Goal: Find specific fact: Find specific fact

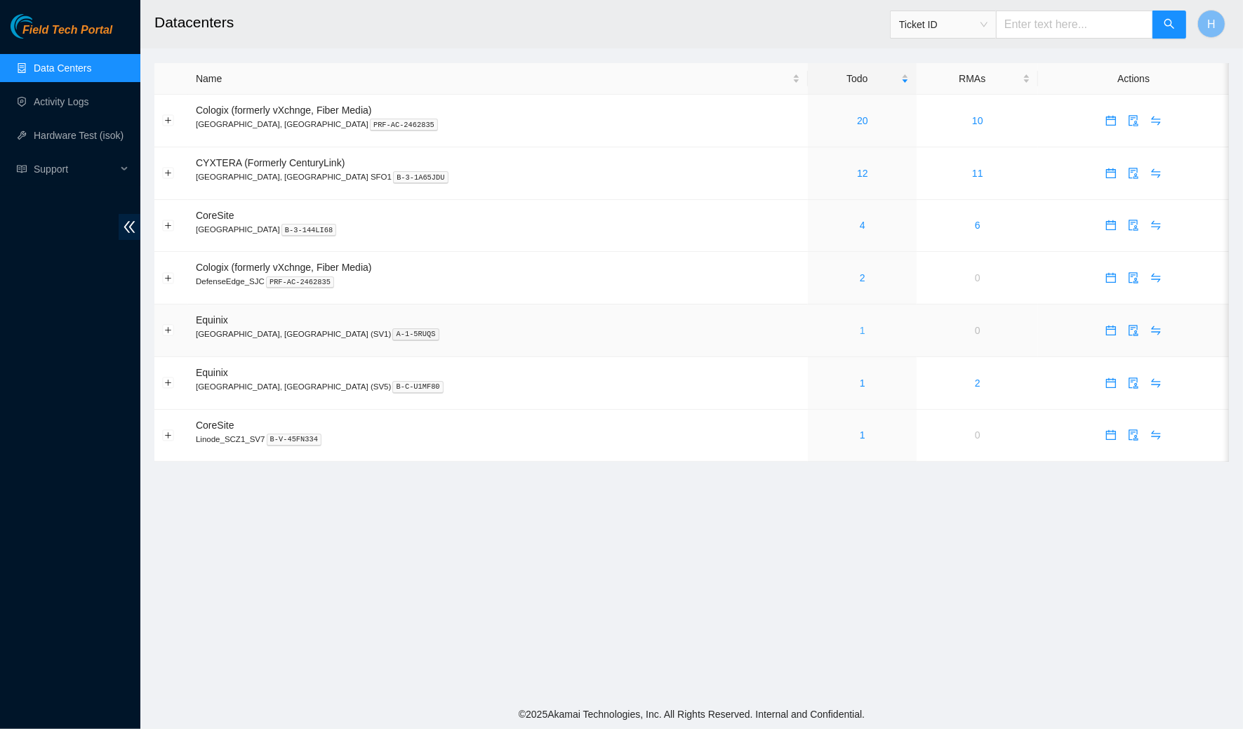
click at [860, 325] on link "1" at bounding box center [863, 330] width 6 height 11
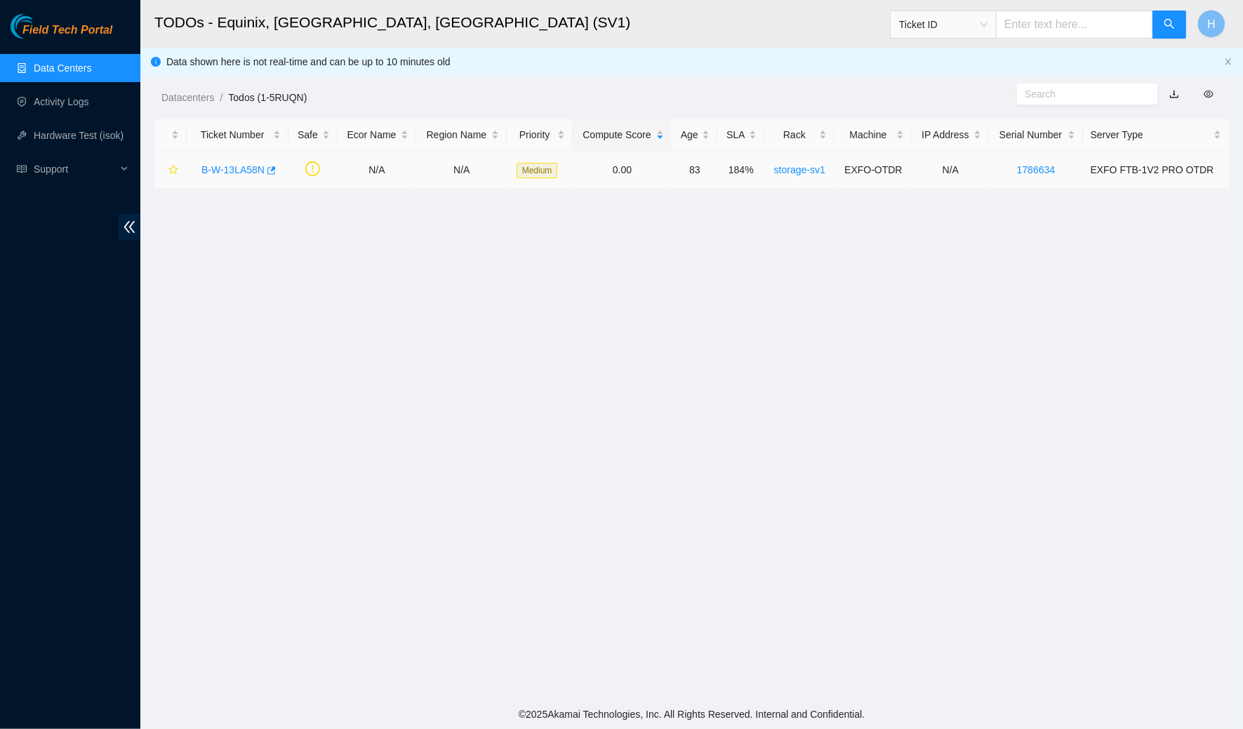
click at [244, 165] on link "B-W-13LA58N" at bounding box center [232, 169] width 63 height 11
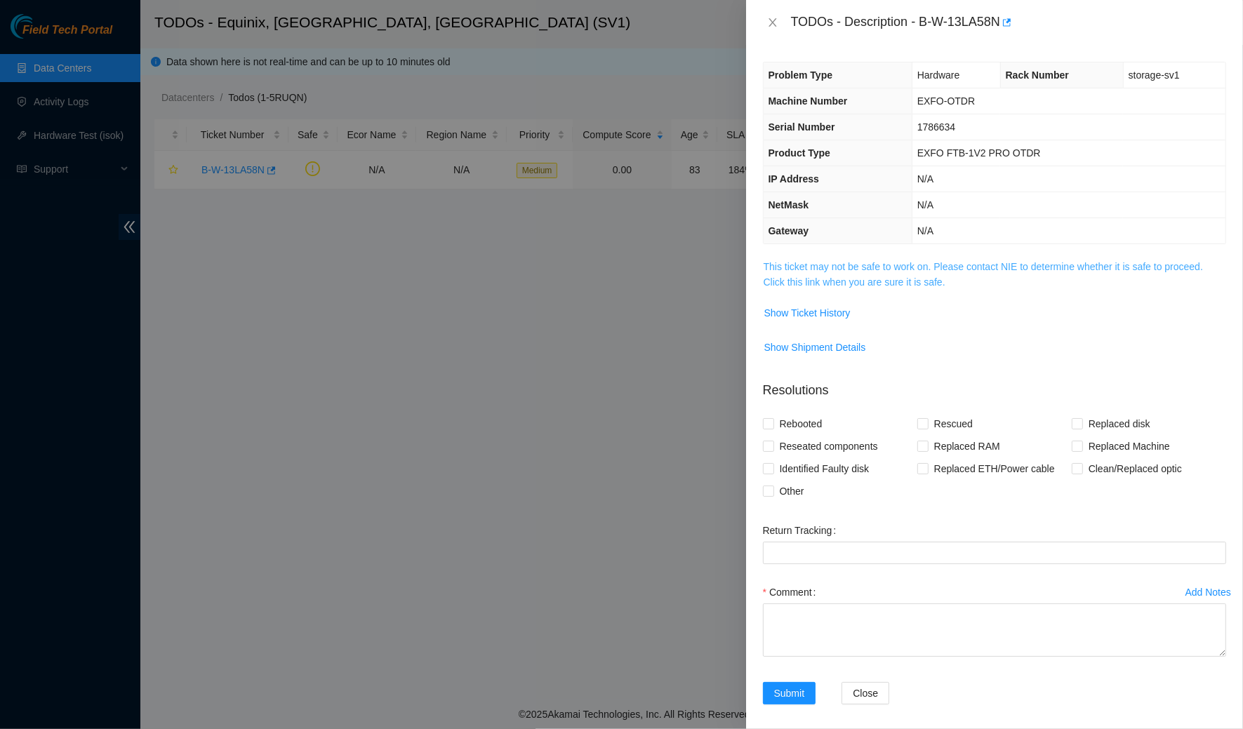
click at [817, 264] on link "This ticket may not be safe to work on. Please contact NIE to determine whether…" at bounding box center [982, 274] width 439 height 27
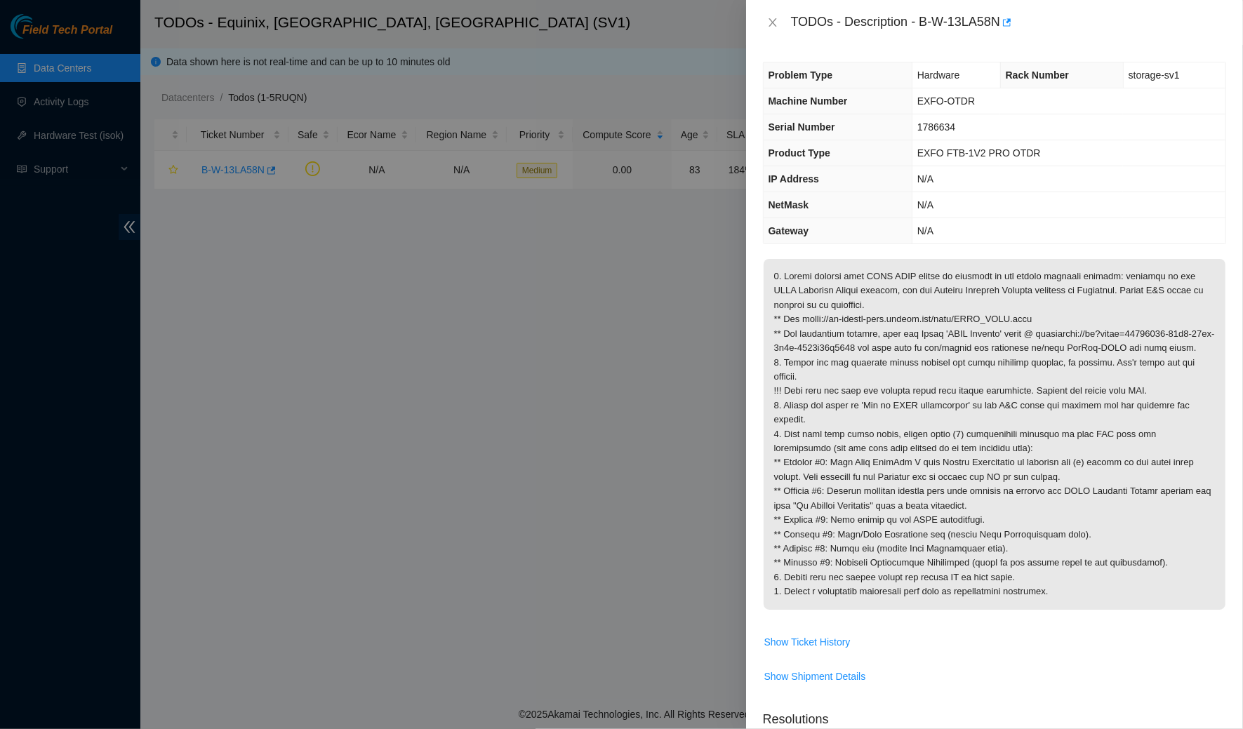
click at [782, 20] on div "TODOs - Description - B-W-13LA58N" at bounding box center [994, 22] width 463 height 22
click at [776, 18] on icon "close" at bounding box center [772, 22] width 11 height 11
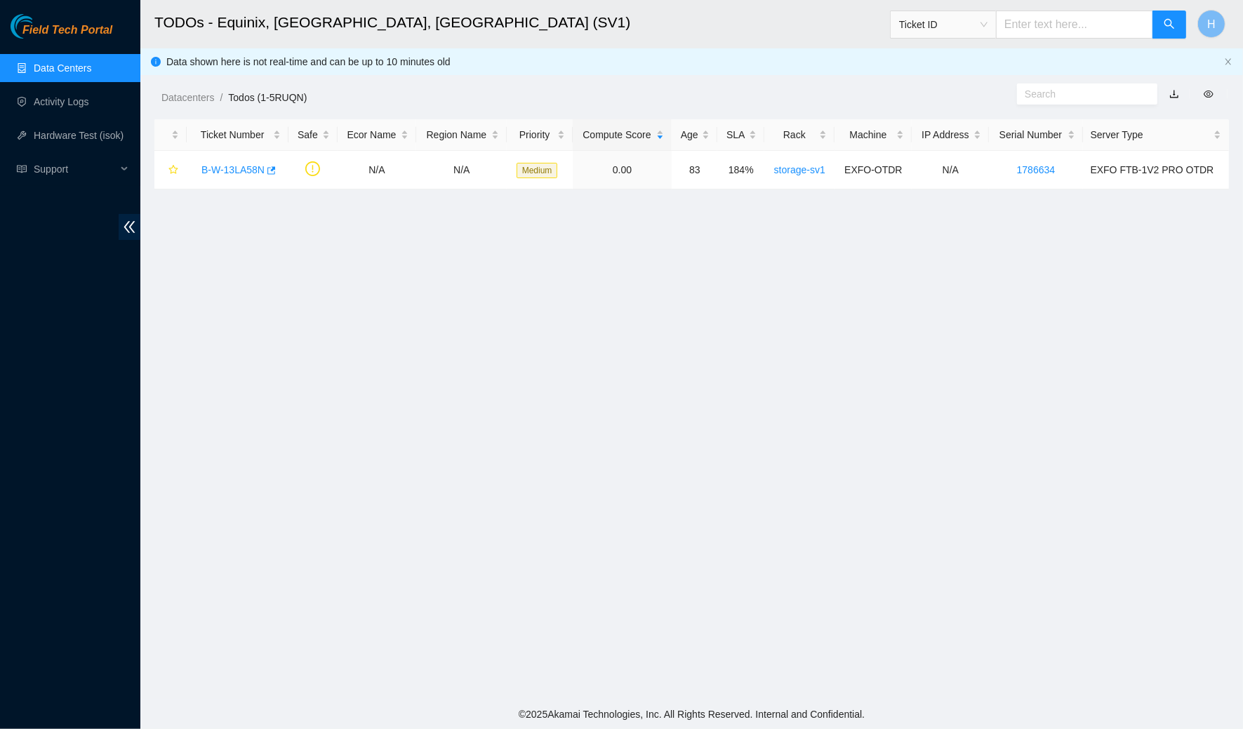
click at [60, 68] on link "Data Centers" at bounding box center [63, 67] width 58 height 11
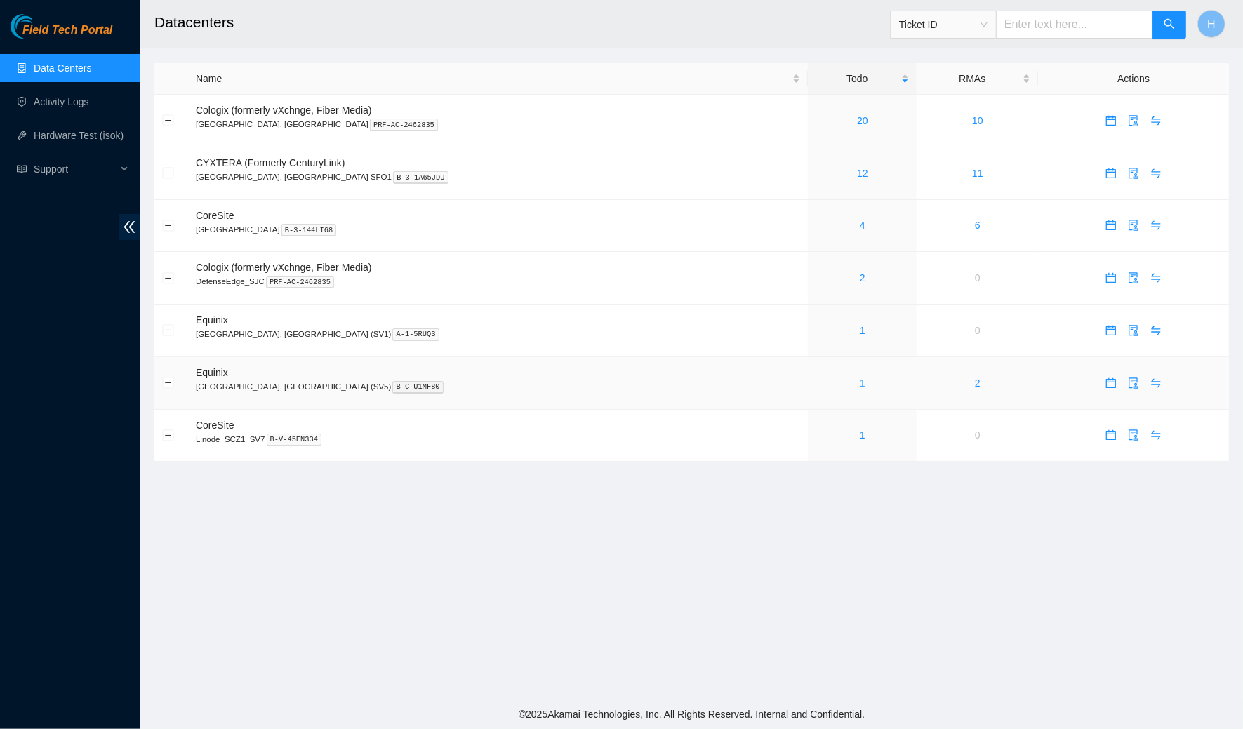
click at [860, 379] on link "1" at bounding box center [863, 382] width 6 height 11
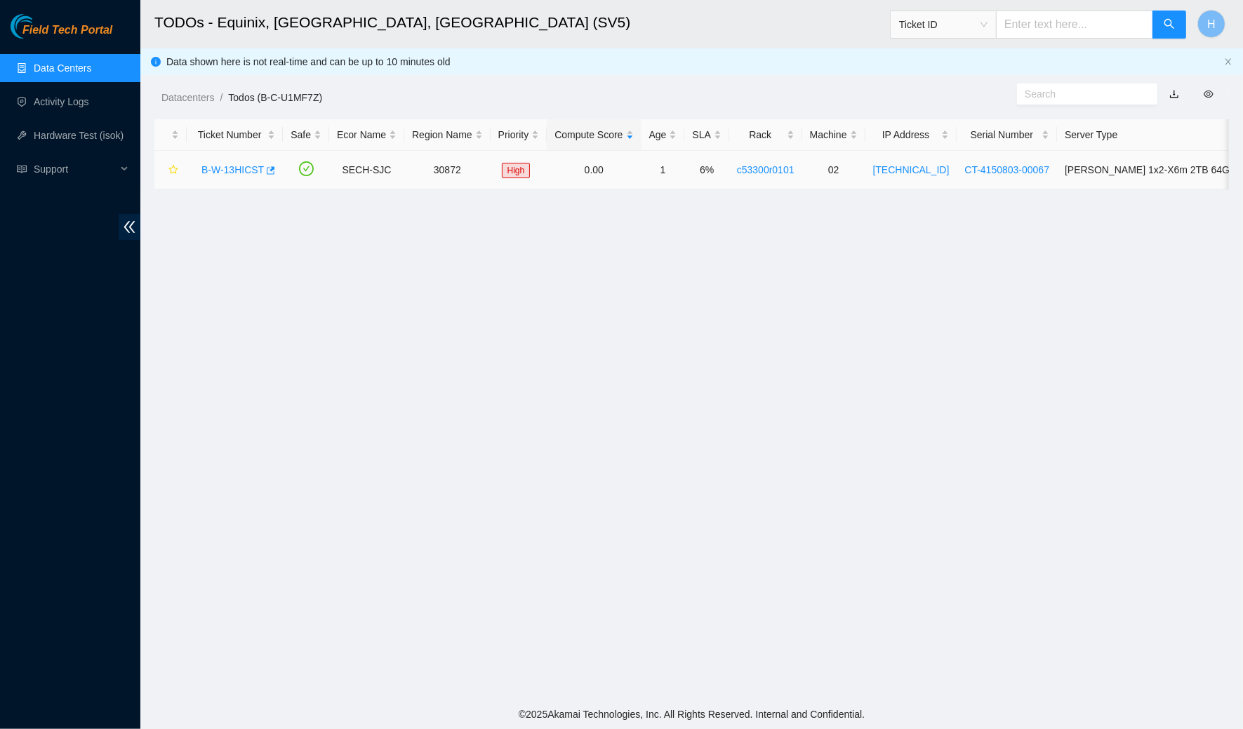
click at [241, 167] on link "B-W-13HICST" at bounding box center [232, 169] width 62 height 11
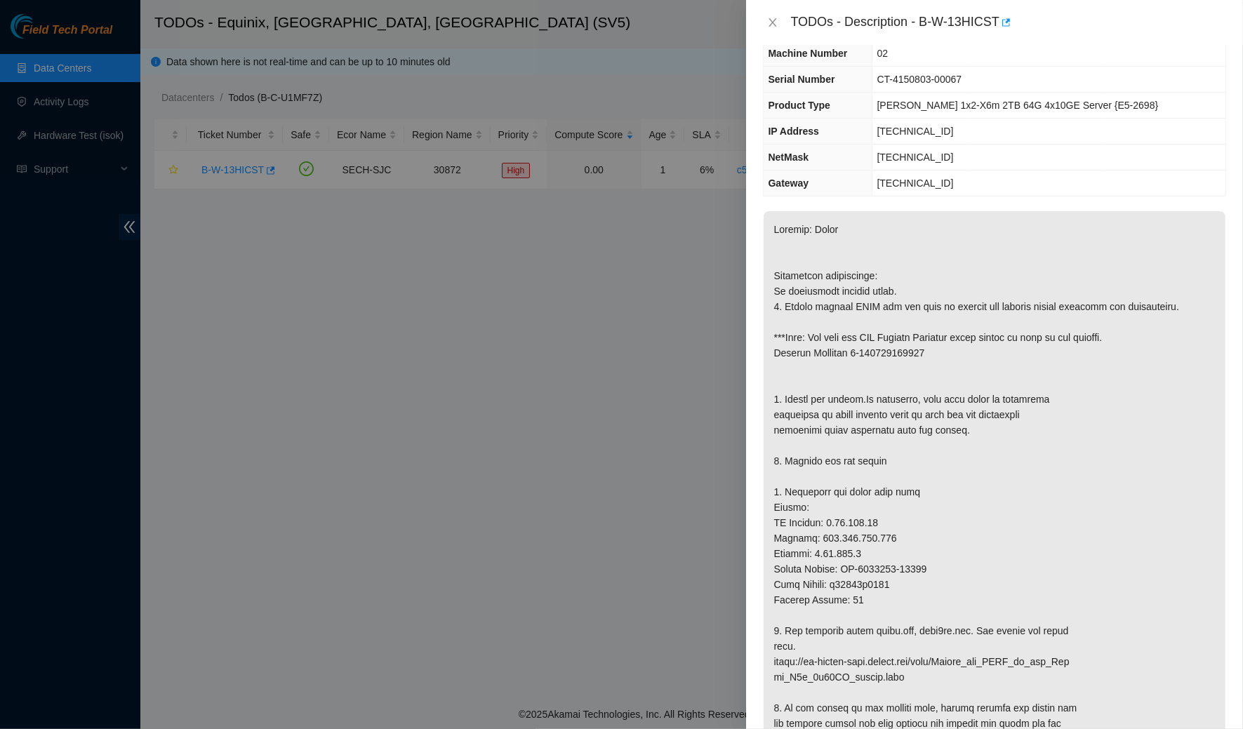
scroll to position [53, 0]
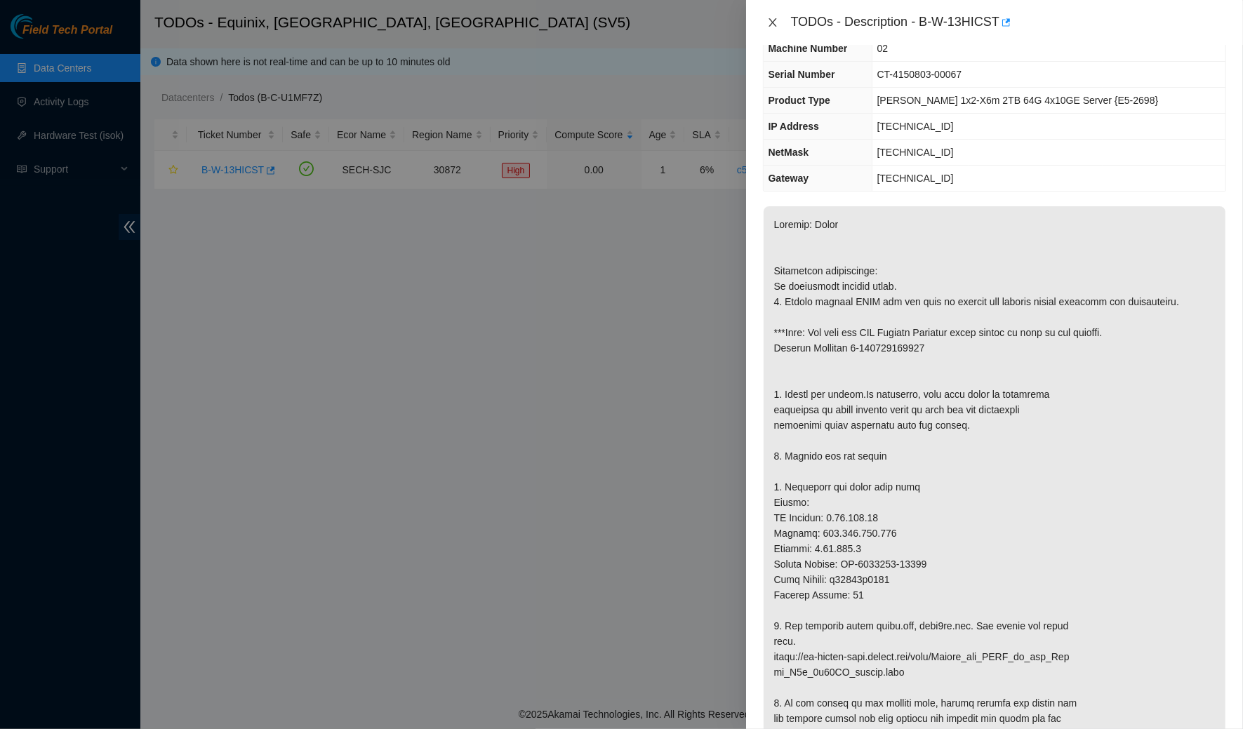
click at [768, 20] on icon "close" at bounding box center [772, 22] width 11 height 11
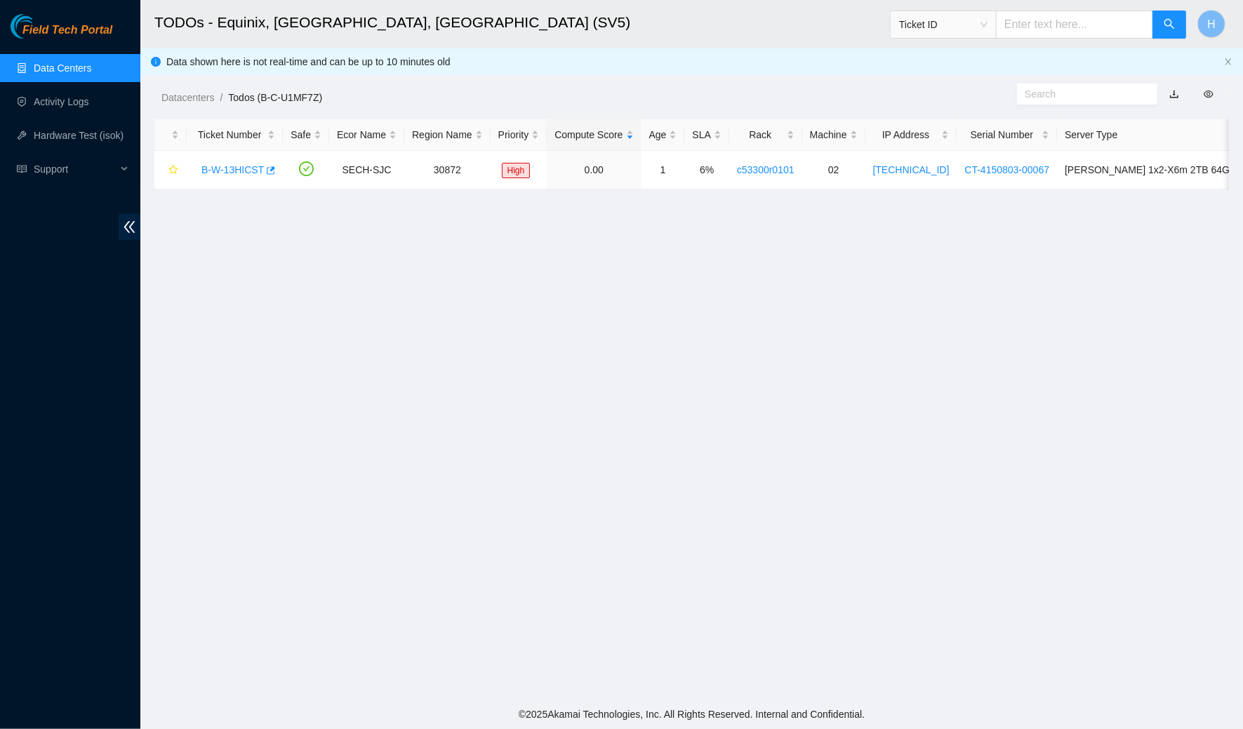
scroll to position [67, 0]
click at [35, 62] on link "Data Centers" at bounding box center [63, 67] width 58 height 11
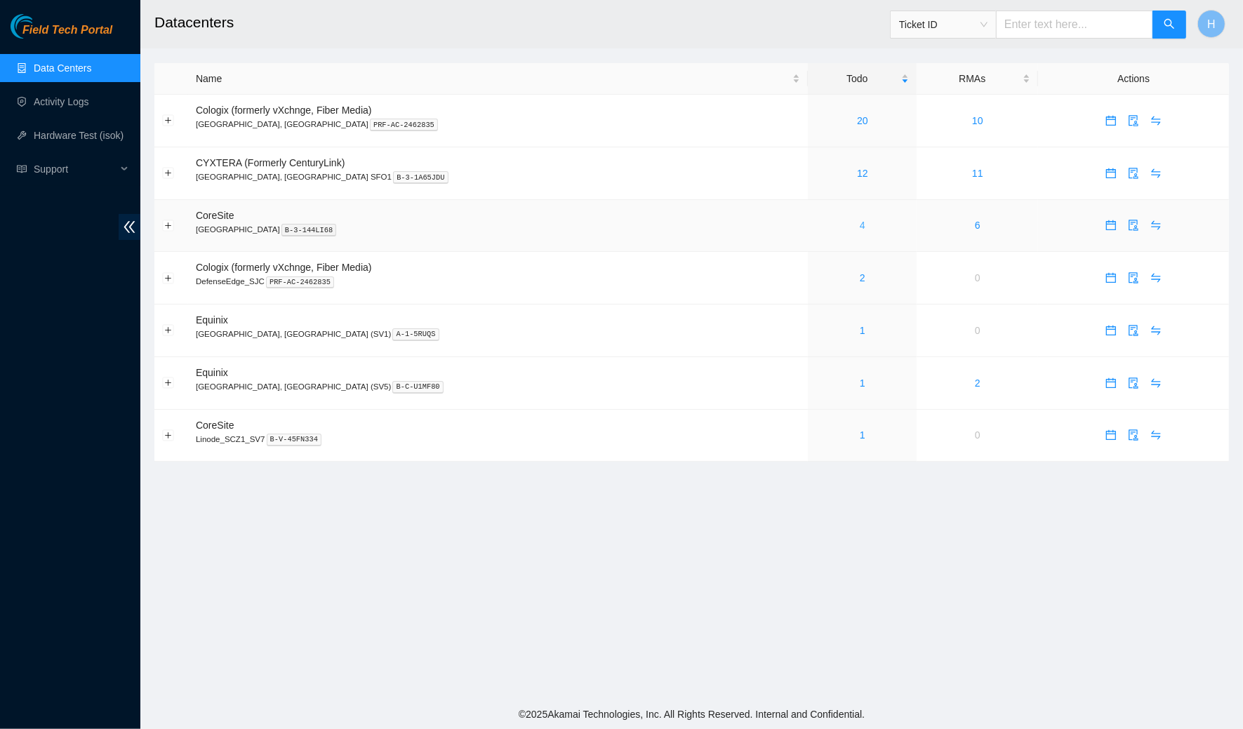
click at [860, 224] on link "4" at bounding box center [863, 225] width 6 height 11
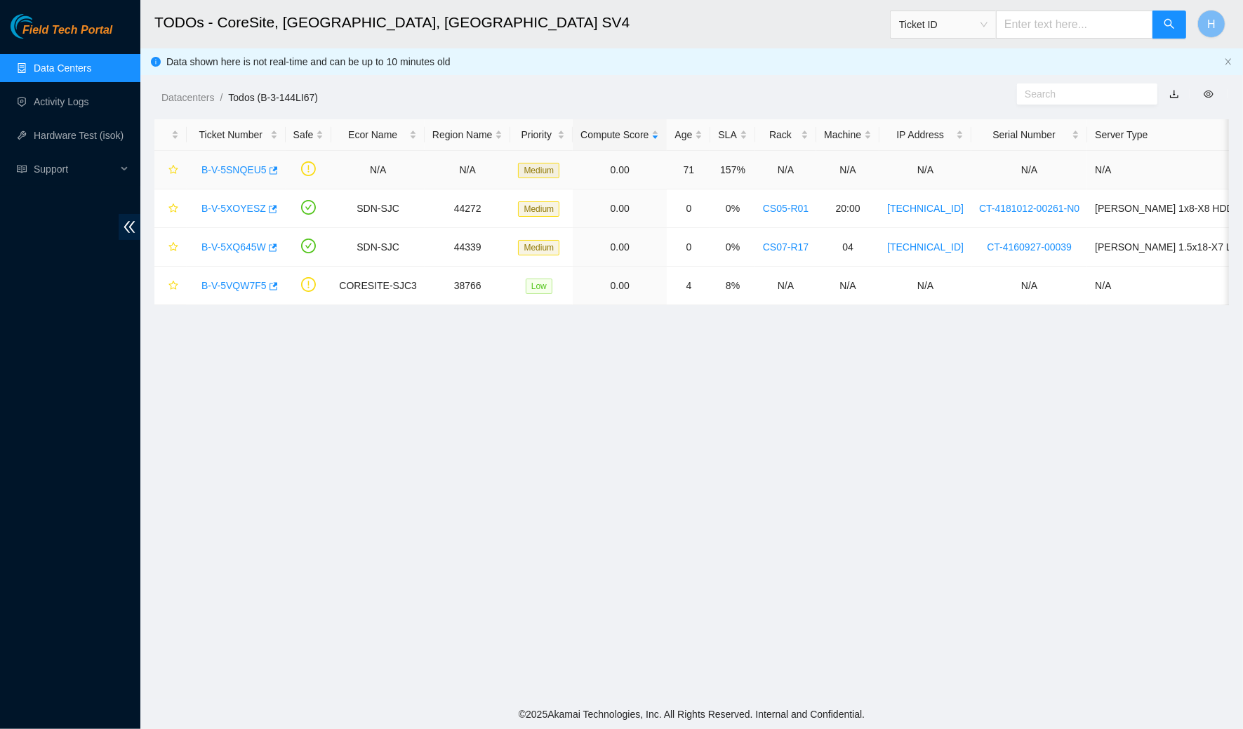
click at [232, 165] on link "B-V-5SNQEU5" at bounding box center [233, 169] width 65 height 11
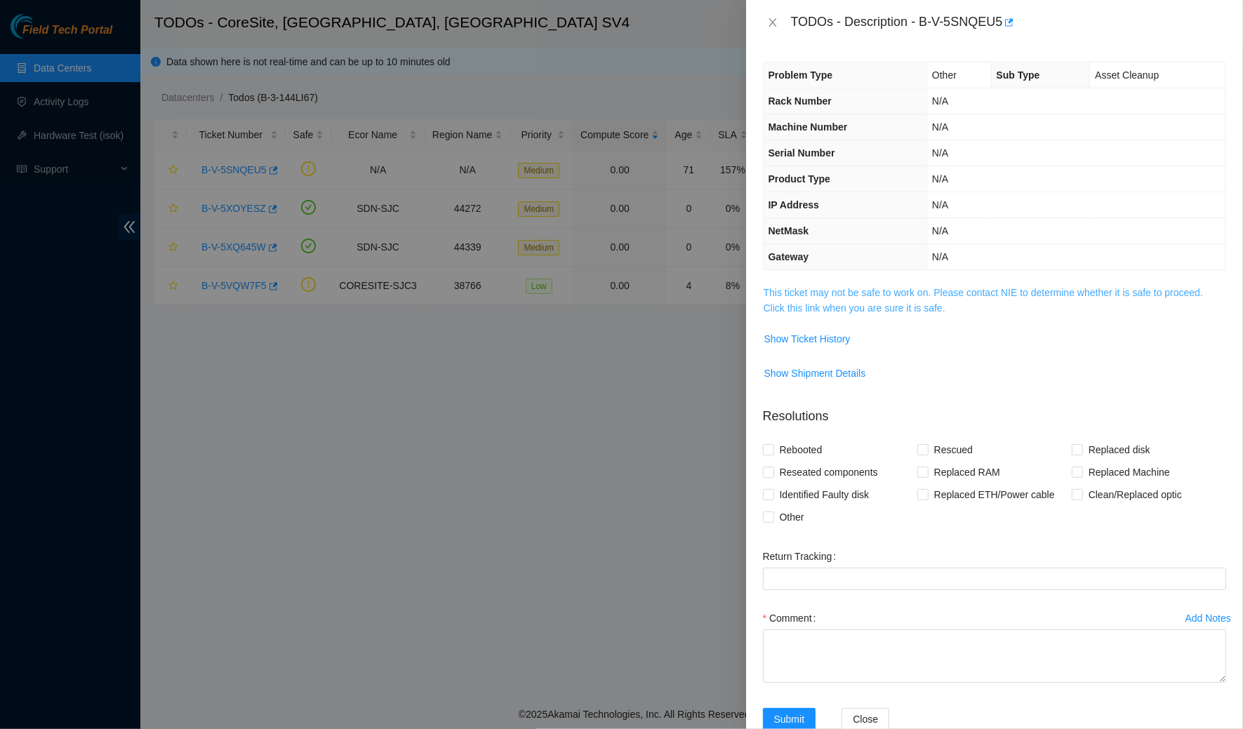
click at [841, 307] on link "This ticket may not be safe to work on. Please contact NIE to determine whether…" at bounding box center [982, 300] width 439 height 27
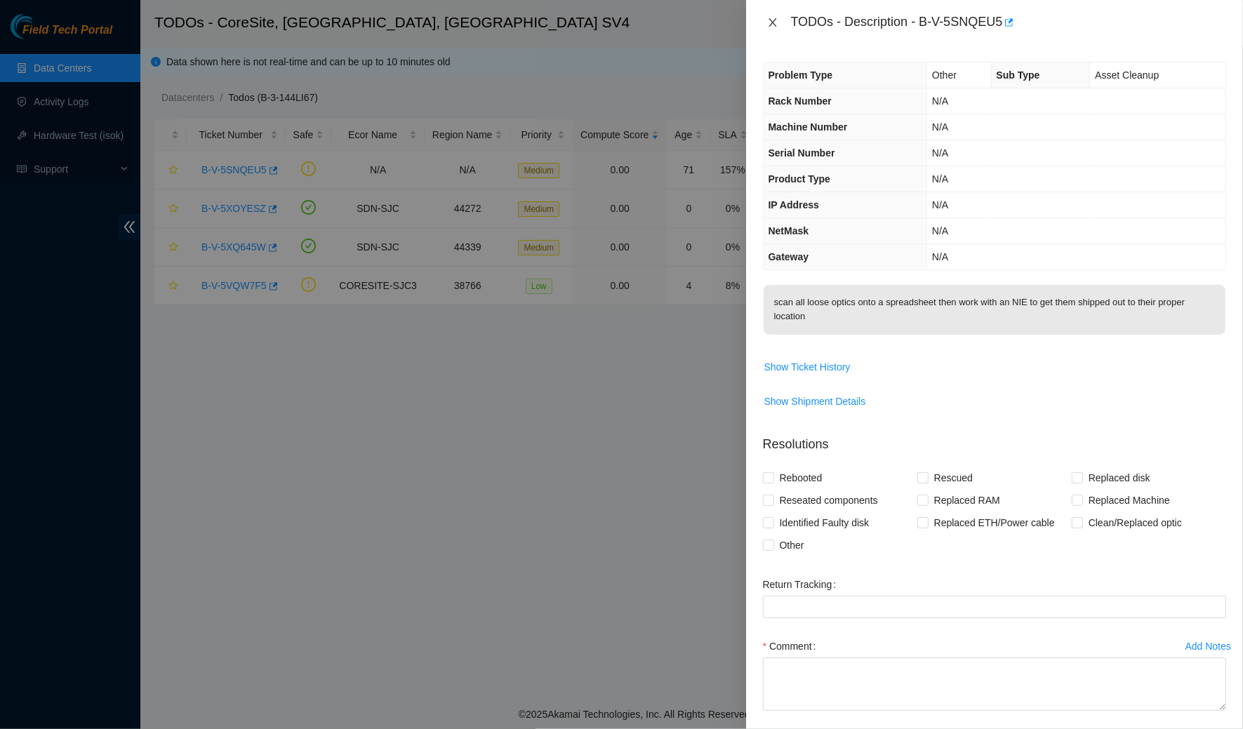
click at [764, 25] on button "Close" at bounding box center [773, 22] width 20 height 13
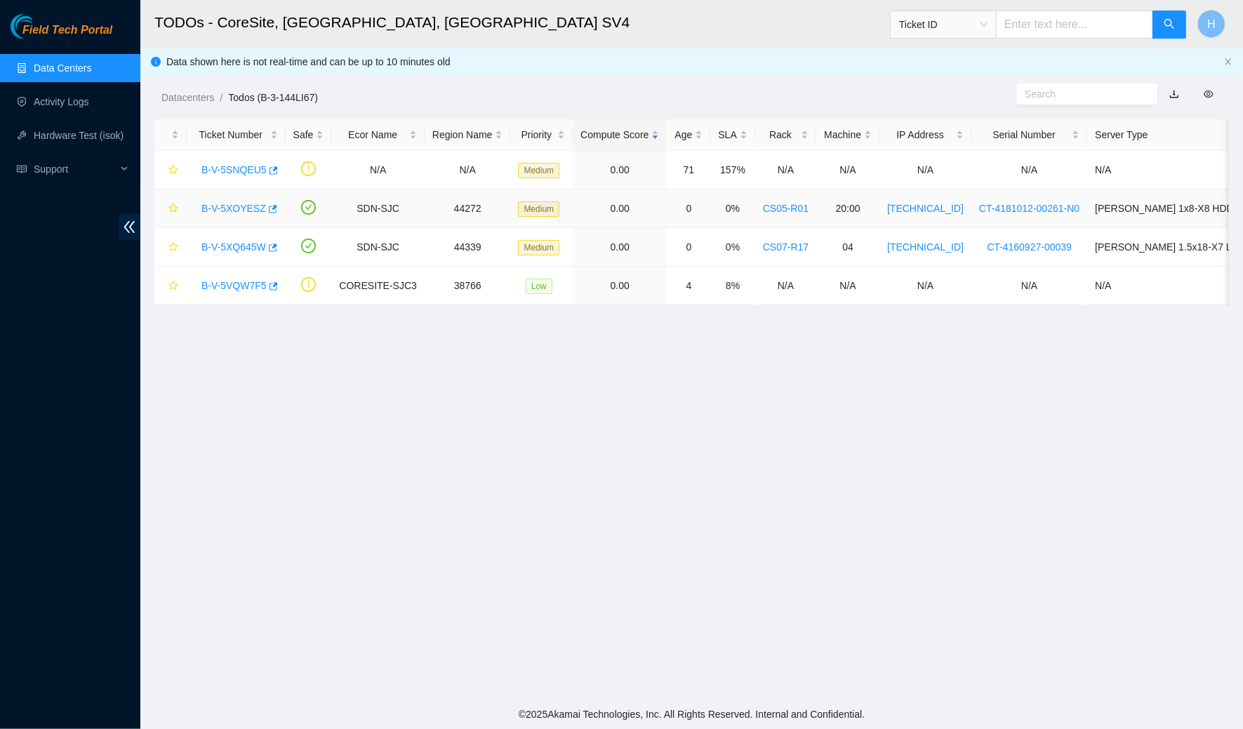
click at [234, 211] on link "B-V-5XOYESZ" at bounding box center [233, 208] width 65 height 11
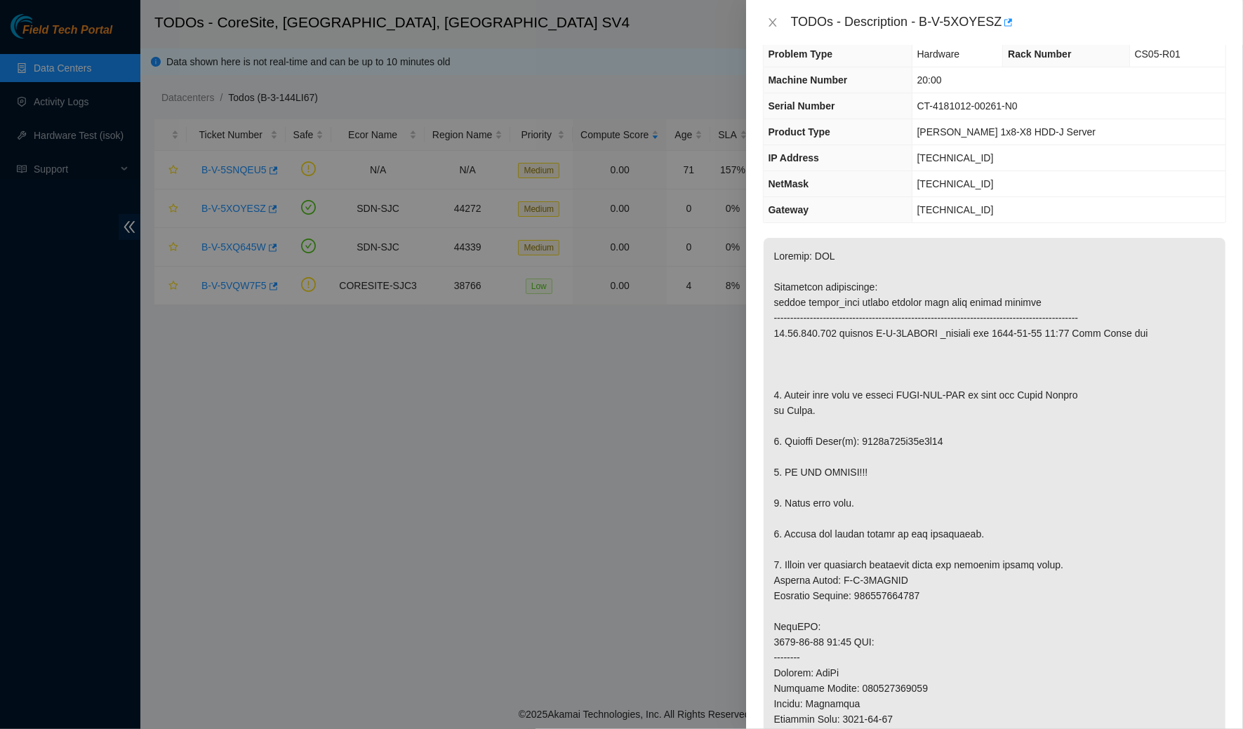
scroll to position [18, 0]
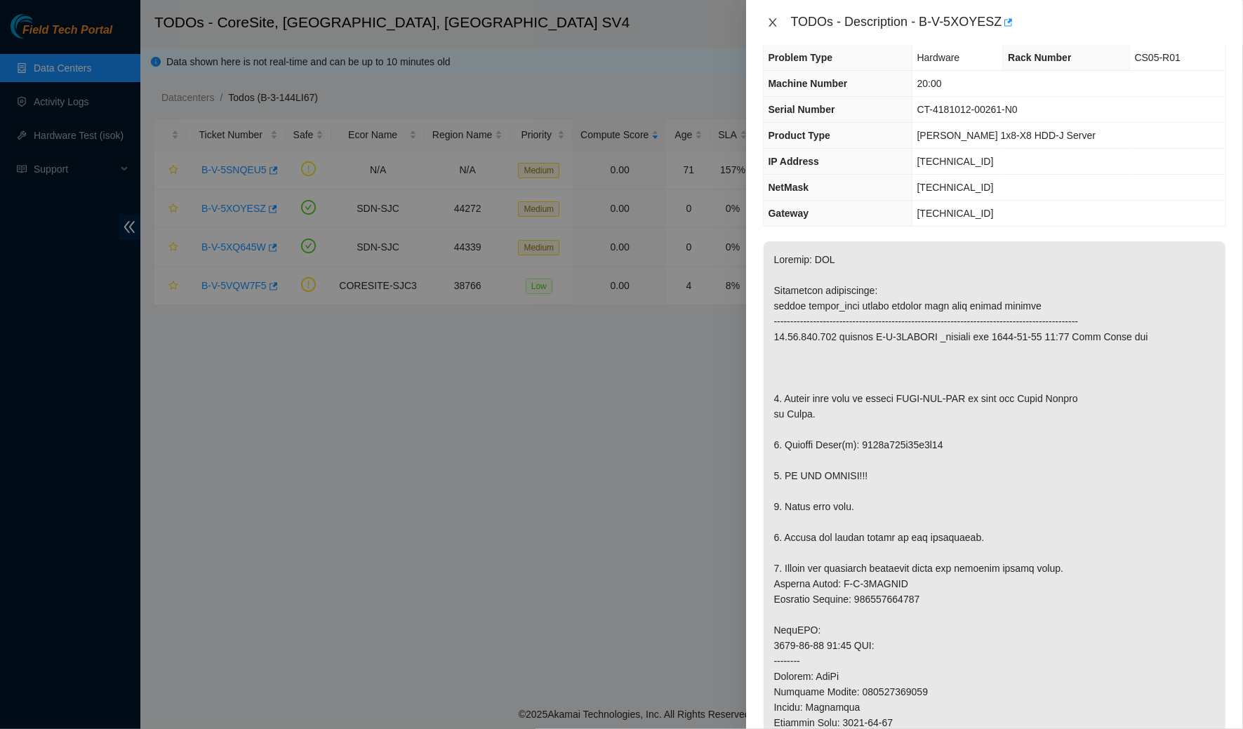
click at [768, 22] on icon "close" at bounding box center [772, 22] width 11 height 11
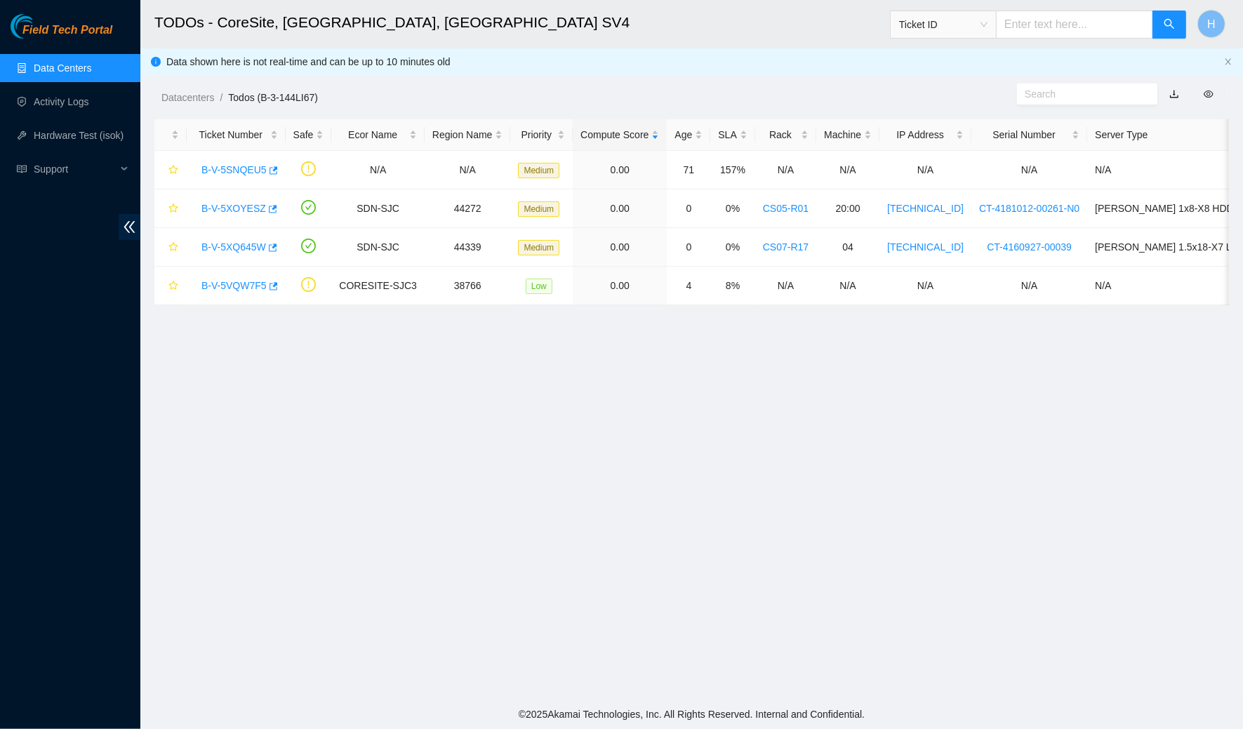
scroll to position [25, 0]
click at [249, 166] on link "B-V-5SNQEU5" at bounding box center [233, 169] width 65 height 11
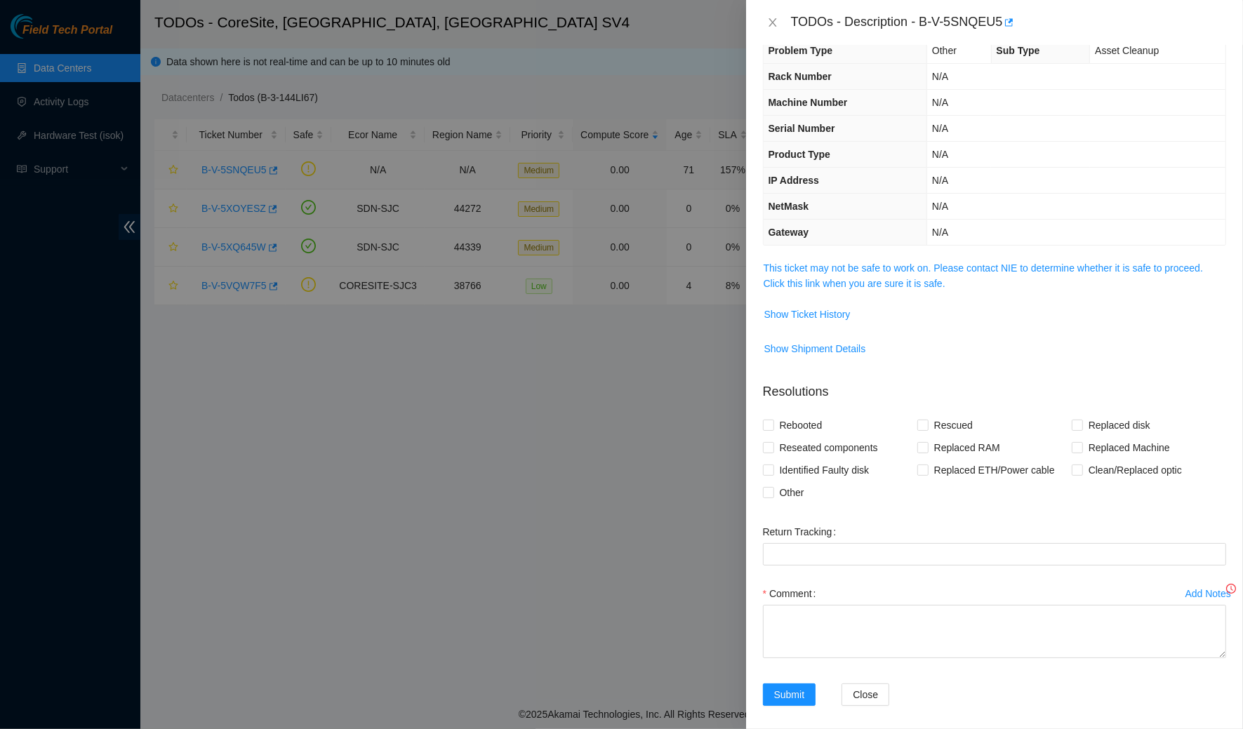
scroll to position [18, 0]
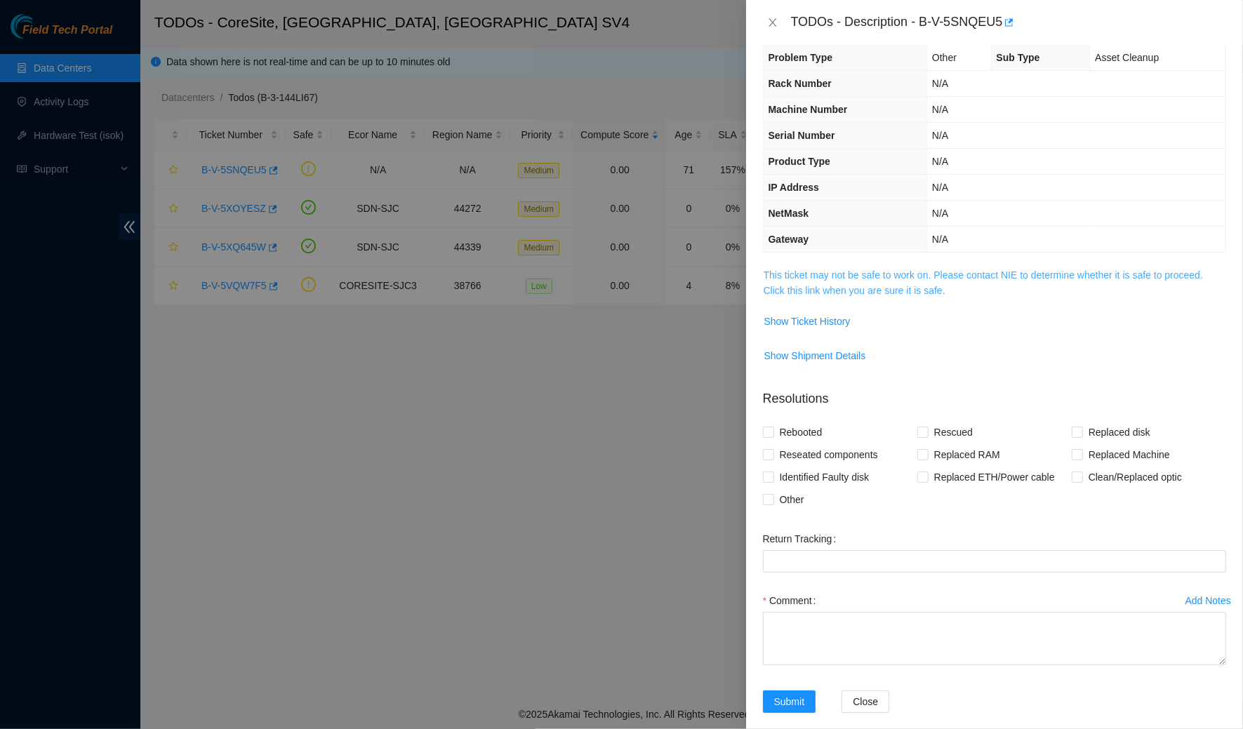
click at [788, 277] on link "This ticket may not be safe to work on. Please contact NIE to determine whether…" at bounding box center [982, 282] width 439 height 27
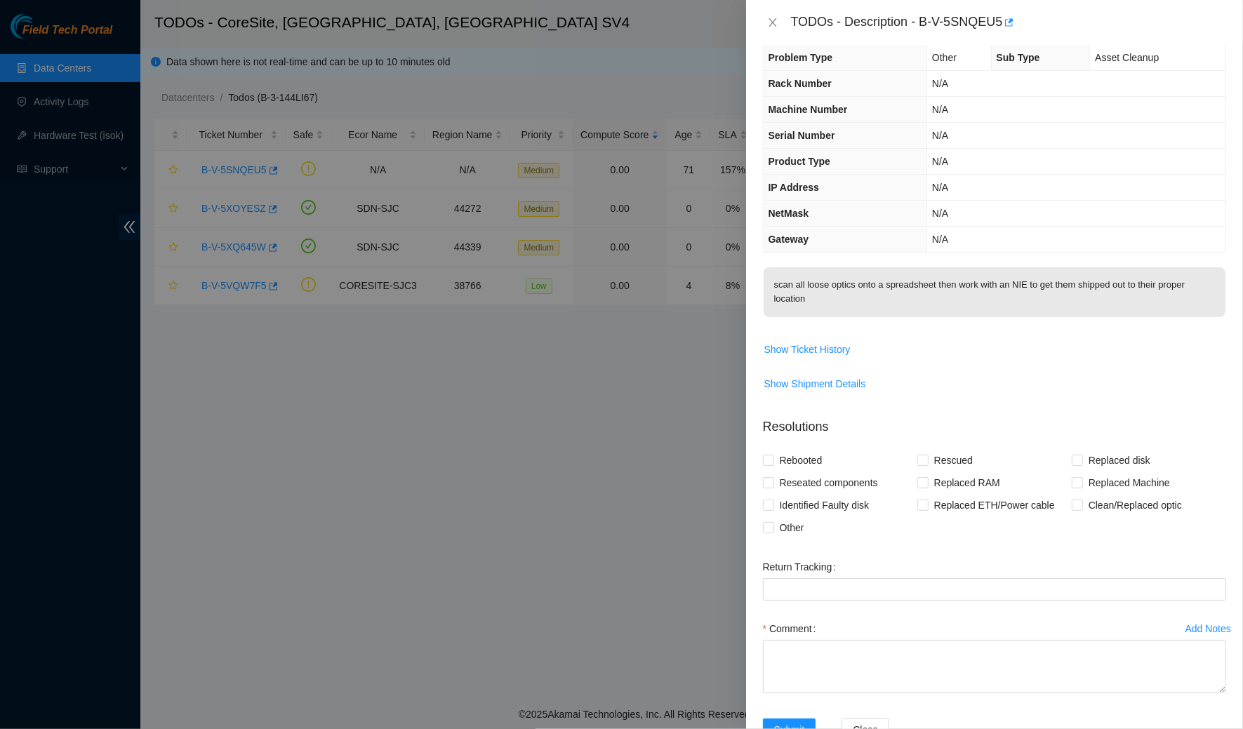
click at [769, 32] on div "TODOs - Description - B-V-5SNQEU5" at bounding box center [994, 22] width 463 height 22
click at [768, 25] on icon "close" at bounding box center [772, 22] width 11 height 11
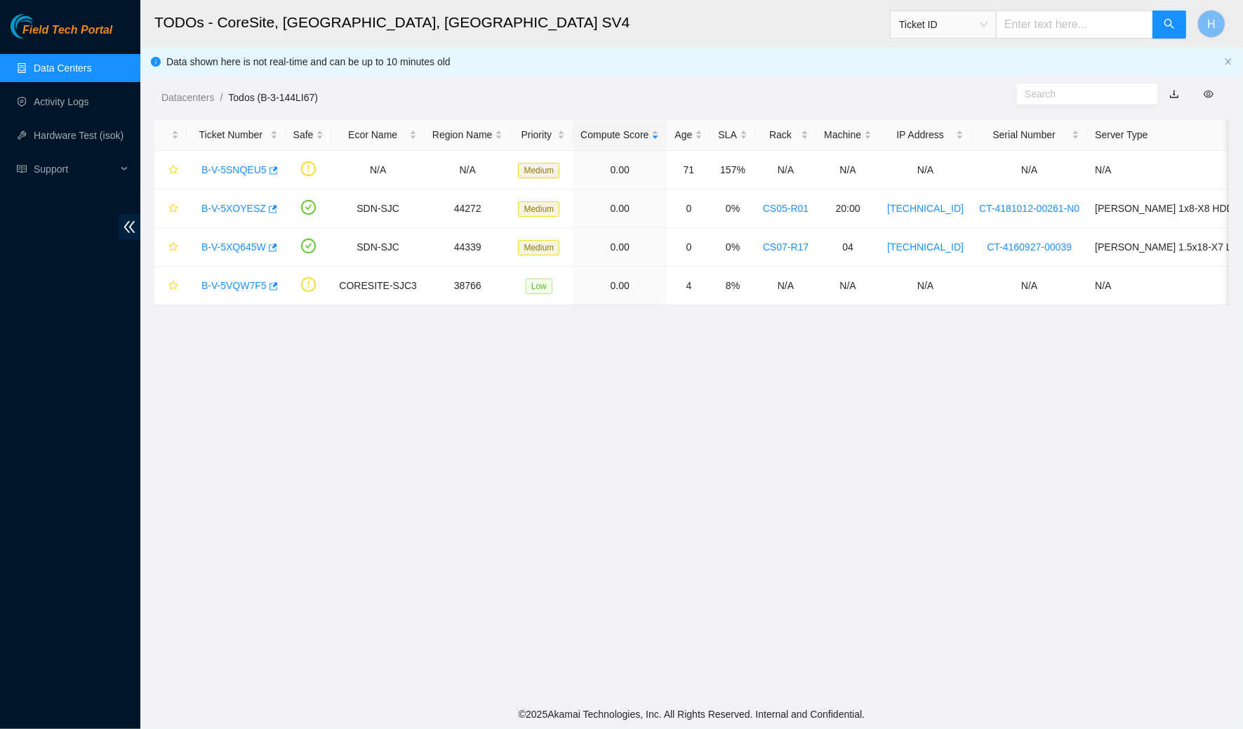
scroll to position [25, 0]
click at [239, 206] on link "B-V-5XOYESZ" at bounding box center [233, 208] width 65 height 11
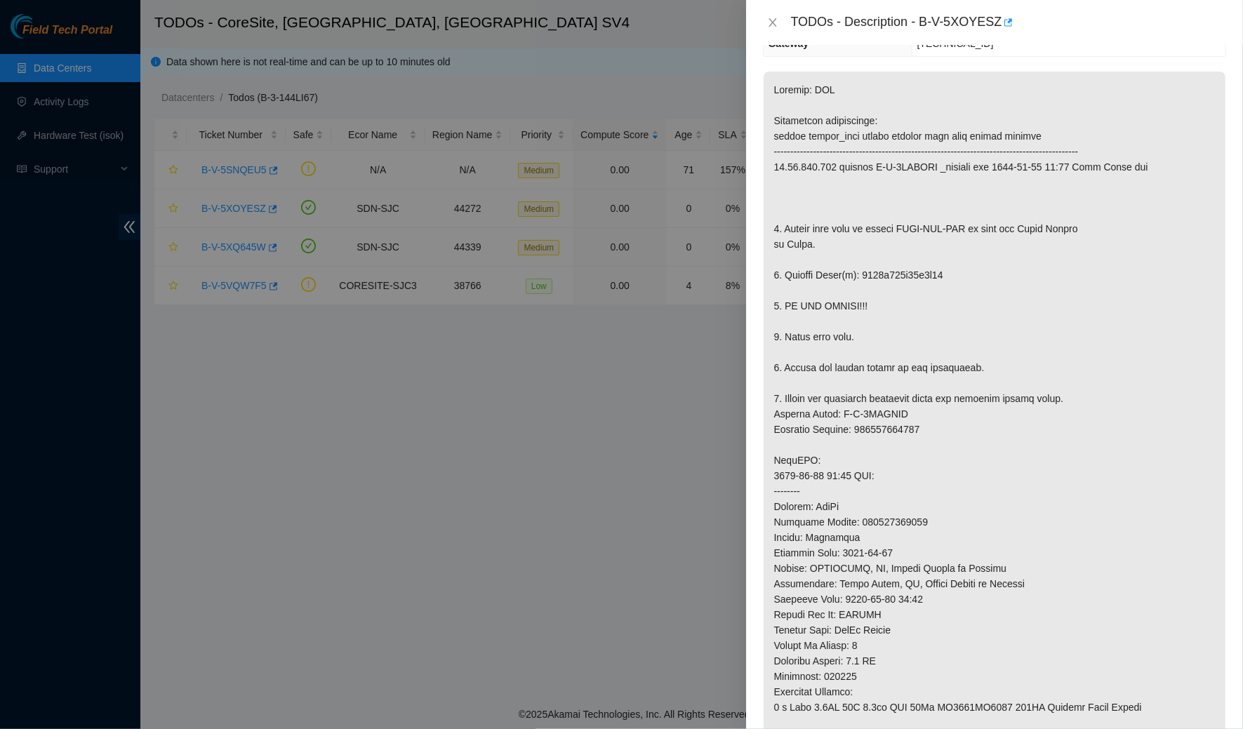
scroll to position [190, 0]
click at [909, 420] on p at bounding box center [994, 457] width 462 height 777
copy p "463470063784"
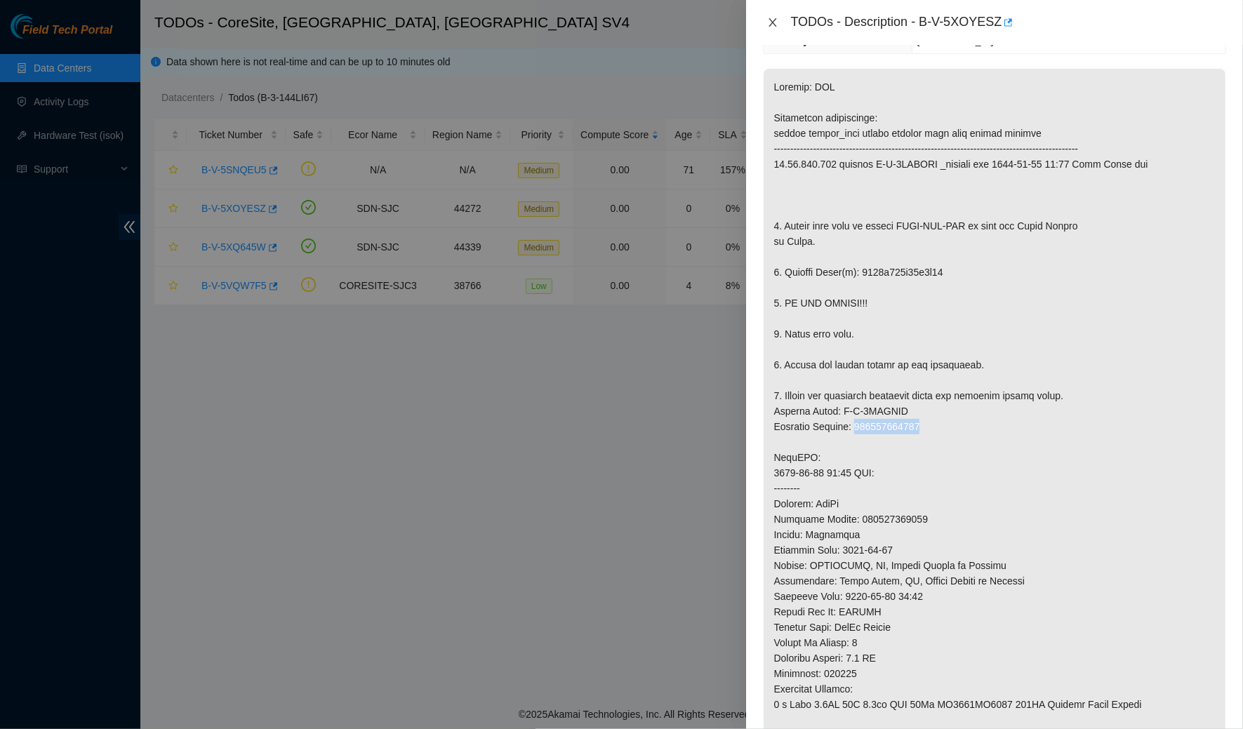
click at [770, 20] on icon "close" at bounding box center [772, 22] width 11 height 11
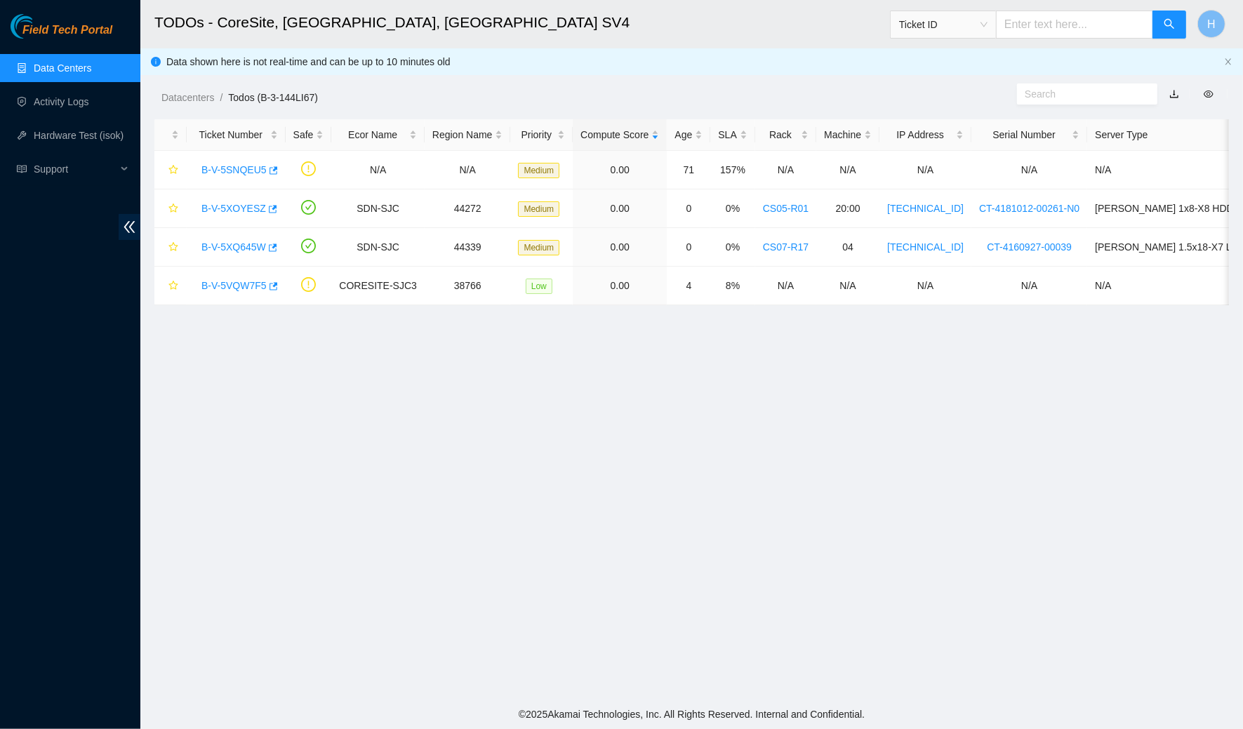
scroll to position [173, 0]
click at [237, 247] on link "B-V-5XQ645W" at bounding box center [233, 246] width 65 height 11
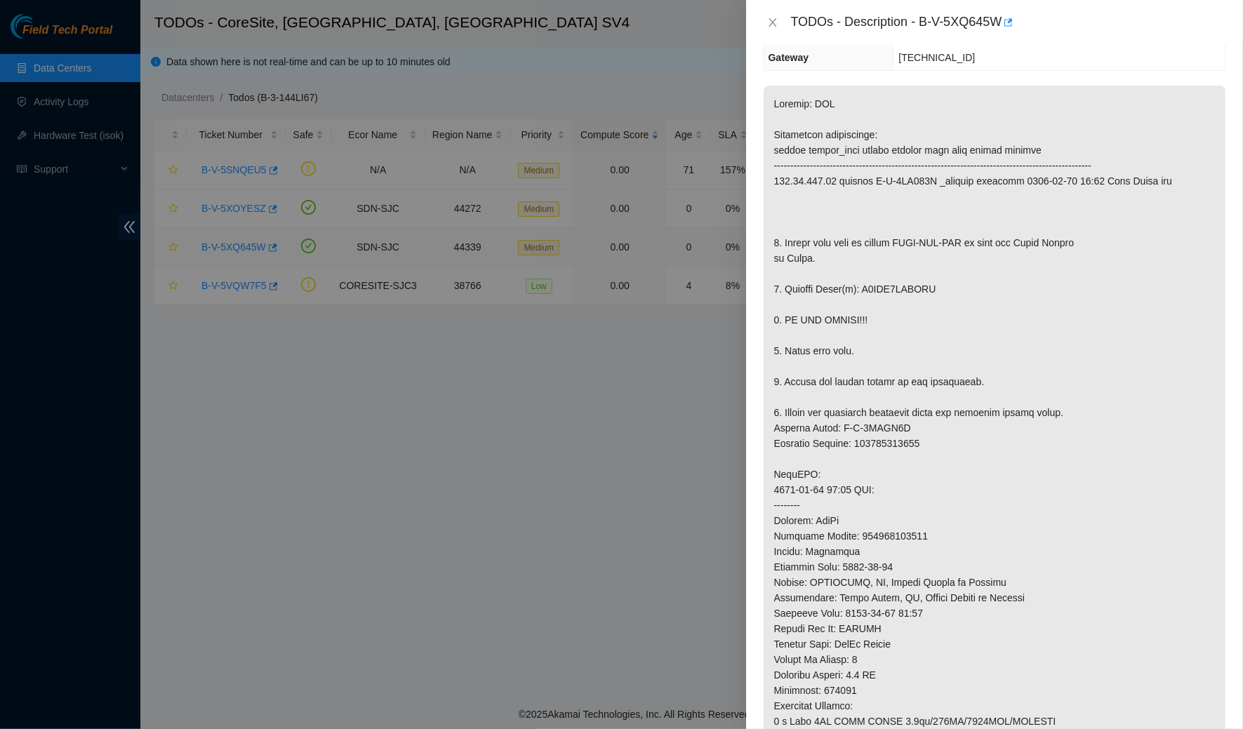
scroll to position [190, 0]
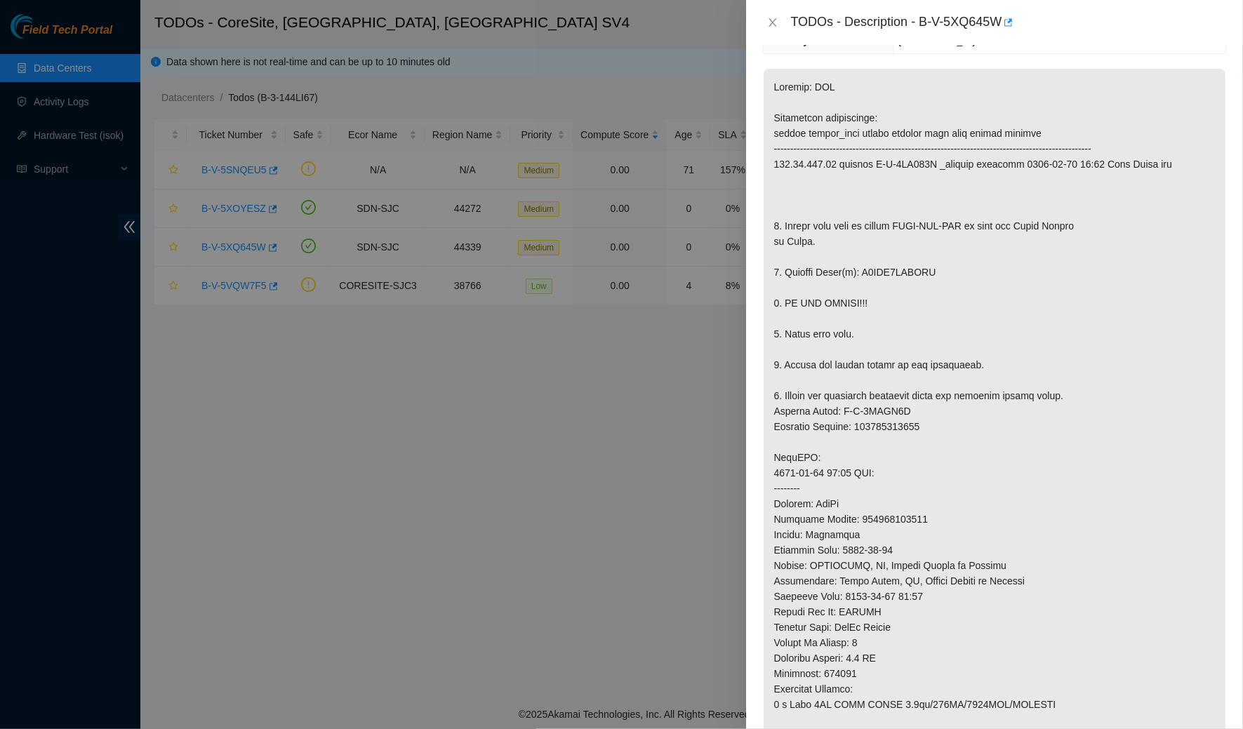
click at [890, 424] on p at bounding box center [994, 457] width 462 height 777
copy p "463470063523"
click at [771, 25] on icon "close" at bounding box center [772, 22] width 11 height 11
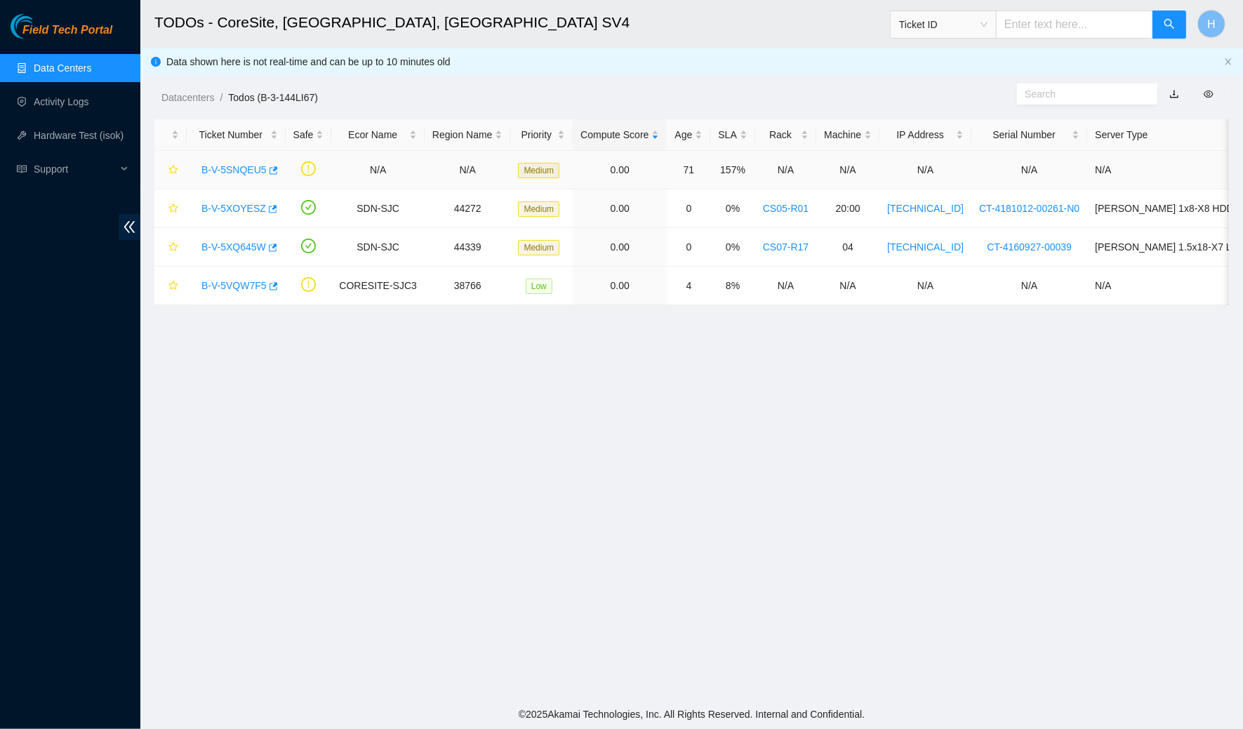
scroll to position [173, 0]
click at [233, 280] on link "B-V-5VQW7F5" at bounding box center [233, 285] width 65 height 11
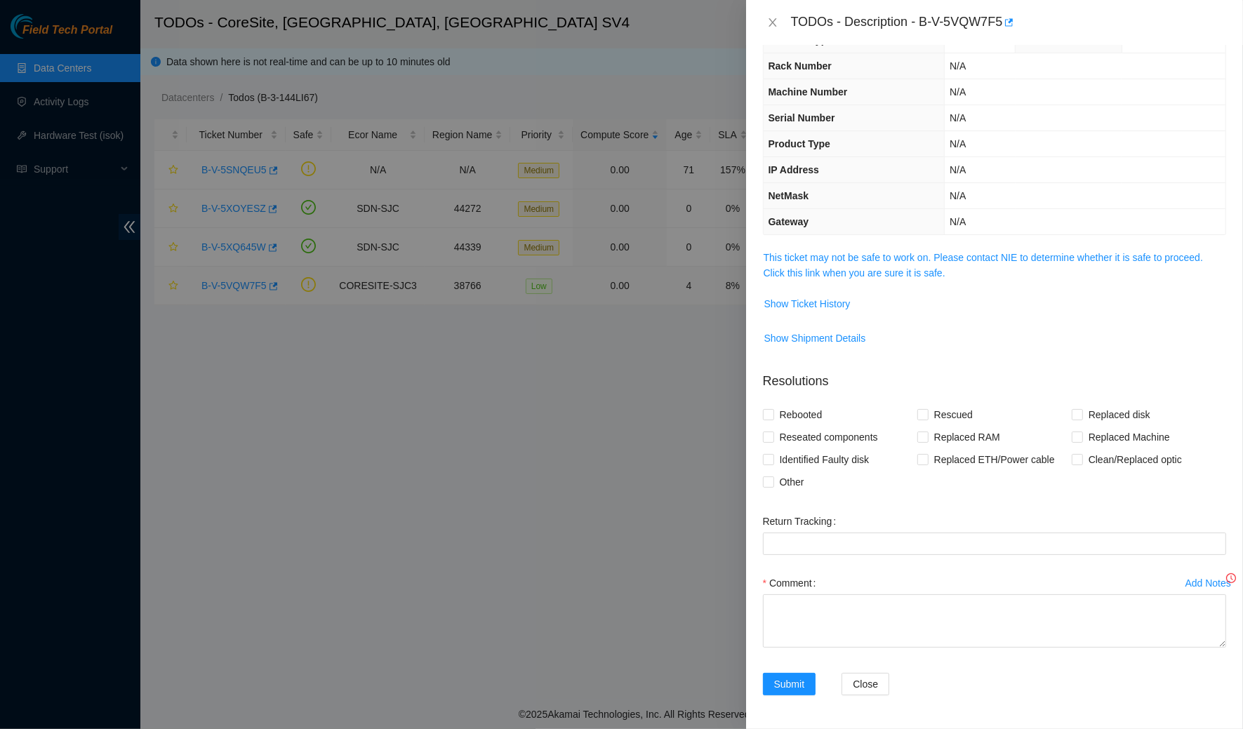
scroll to position [32, 0]
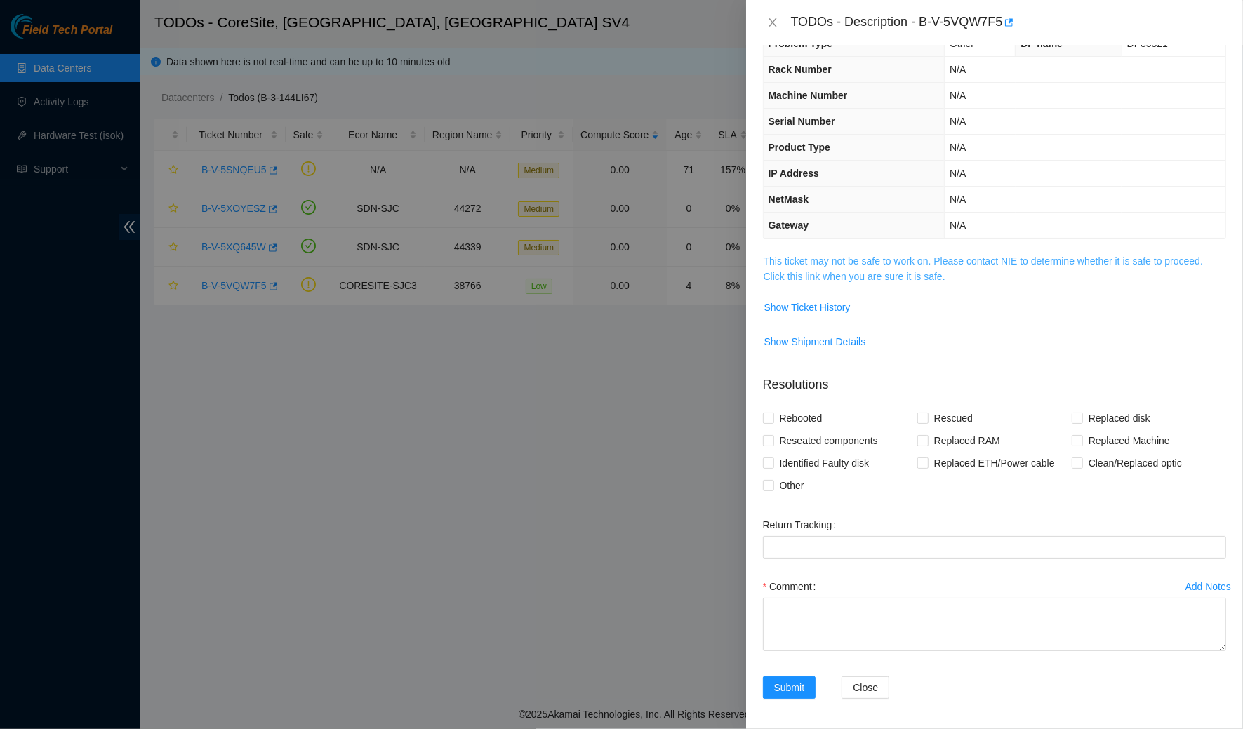
click at [841, 274] on link "This ticket may not be safe to work on. Please contact NIE to determine whether…" at bounding box center [982, 268] width 439 height 27
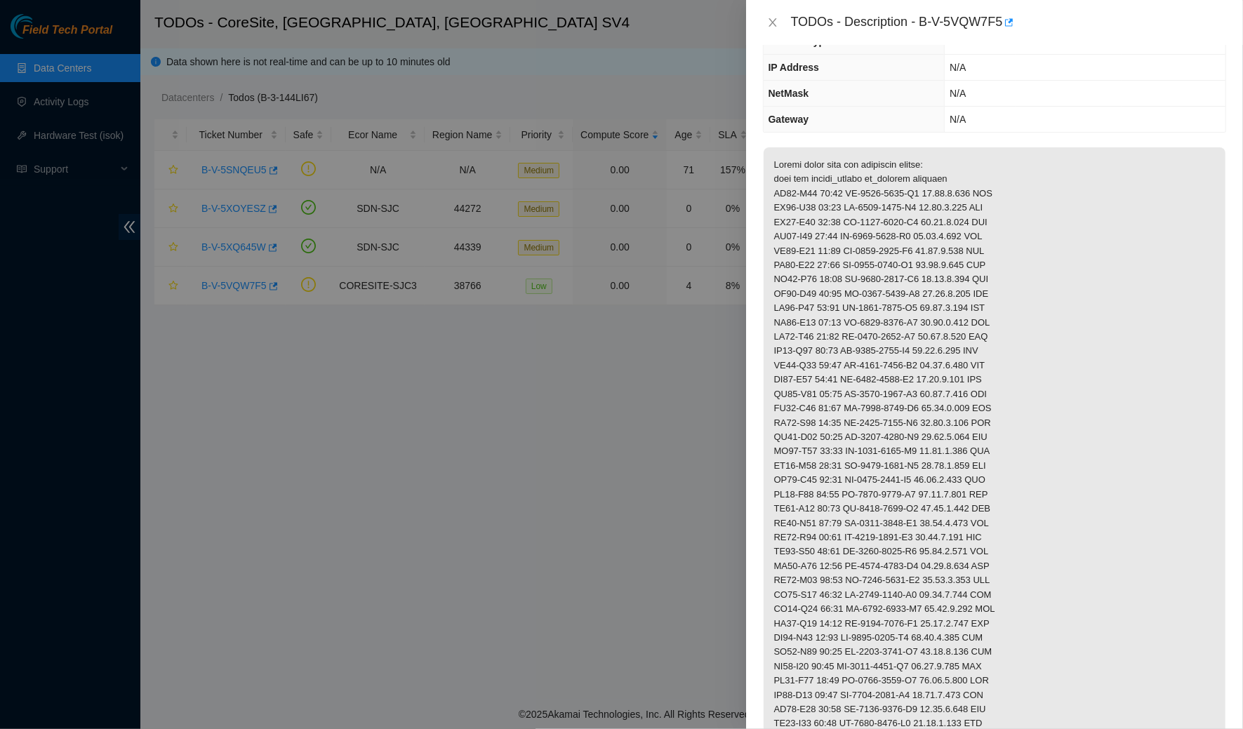
scroll to position [0, 0]
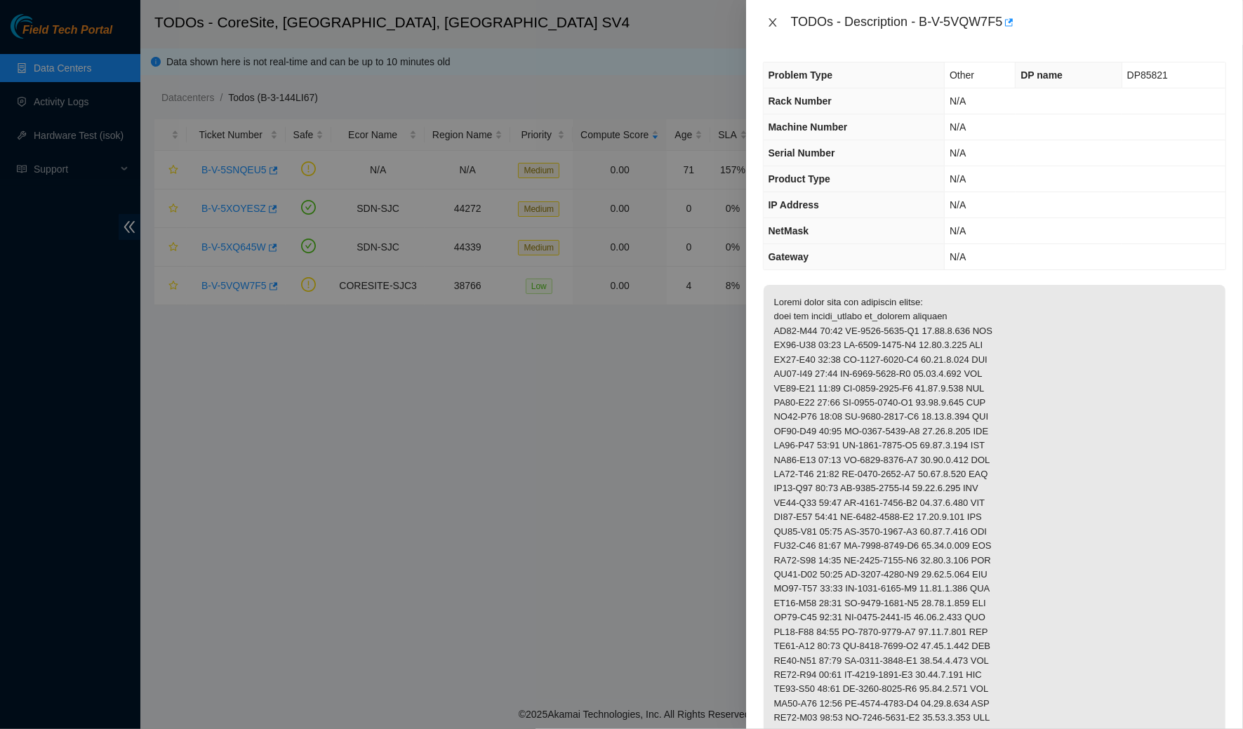
click at [768, 27] on icon "close" at bounding box center [772, 22] width 11 height 11
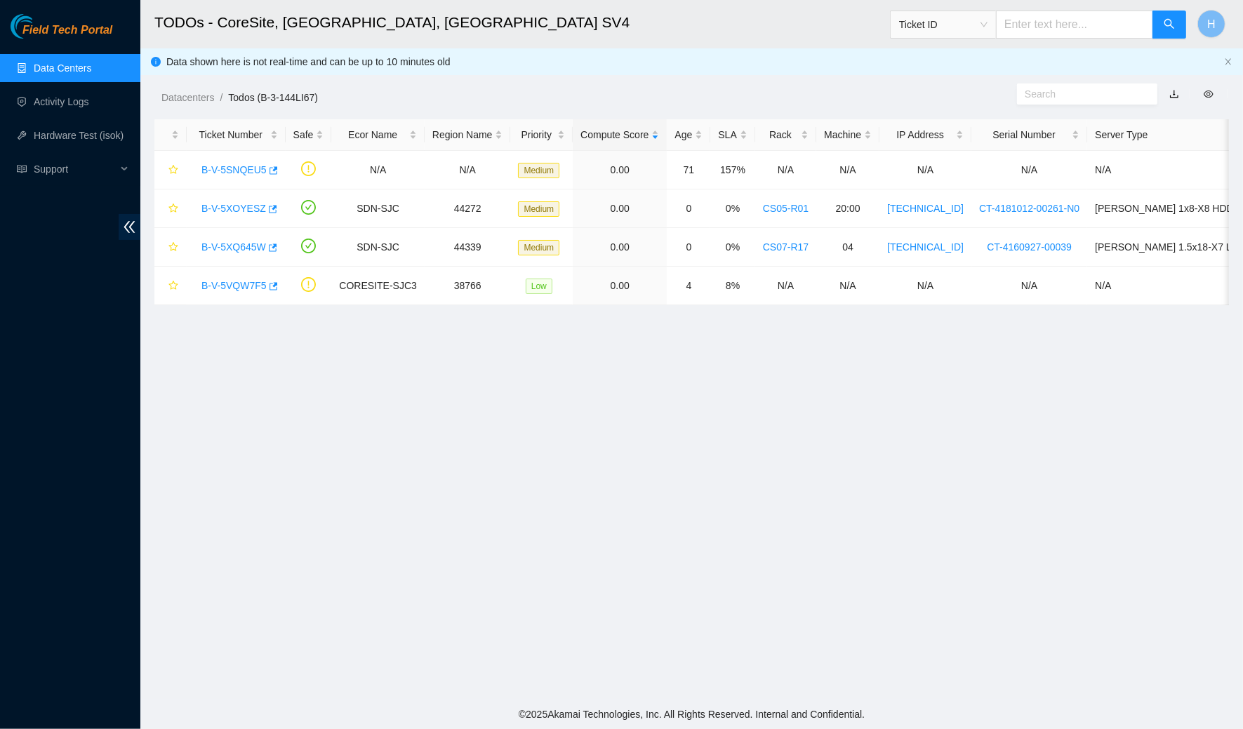
click at [542, 342] on main "TODOs - CoreSite, [GEOGRAPHIC_DATA] Ticket ID H Data shown here is not real-tim…" at bounding box center [691, 350] width 1102 height 700
